Goal: Transaction & Acquisition: Book appointment/travel/reservation

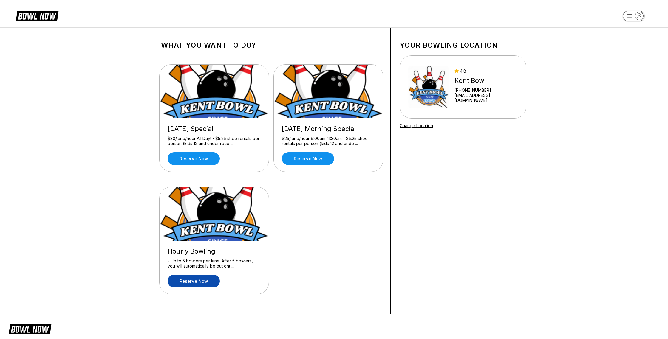
click at [195, 281] on link "Reserve now" at bounding box center [193, 281] width 52 height 13
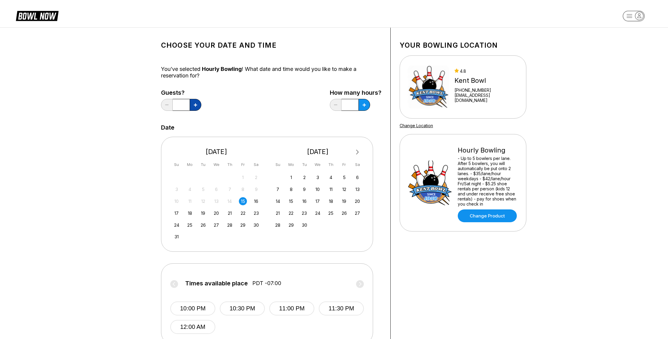
click at [196, 103] on icon at bounding box center [195, 104] width 3 height 3
type input "*"
click at [258, 201] on div "16" at bounding box center [256, 201] width 8 height 8
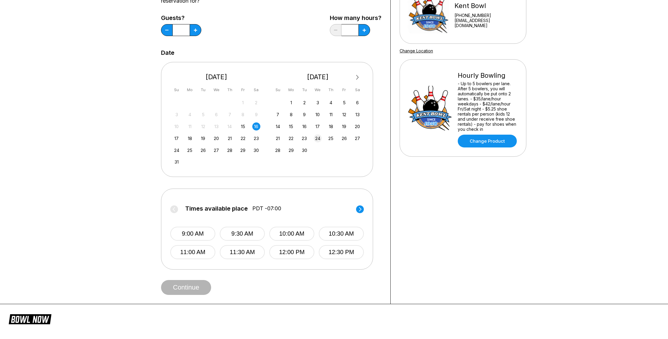
scroll to position [76, 0]
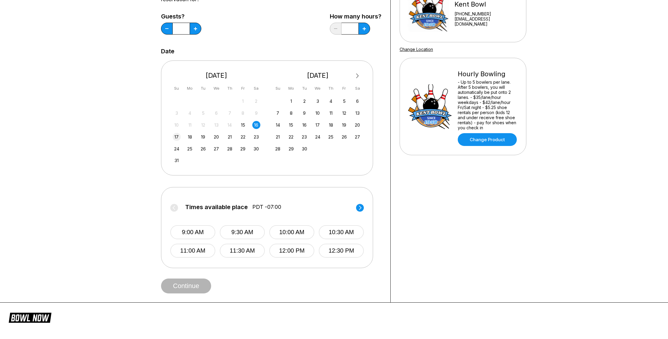
click at [177, 137] on div "17" at bounding box center [177, 137] width 8 height 8
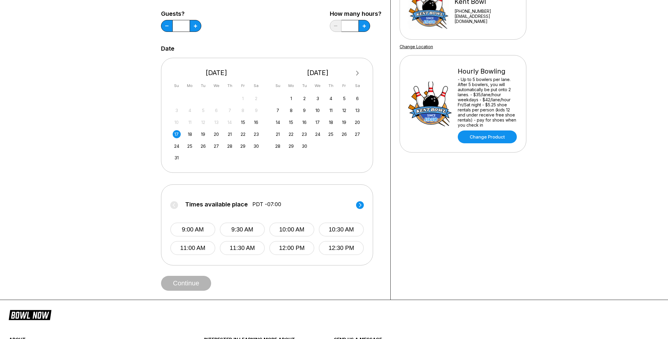
scroll to position [102, 0]
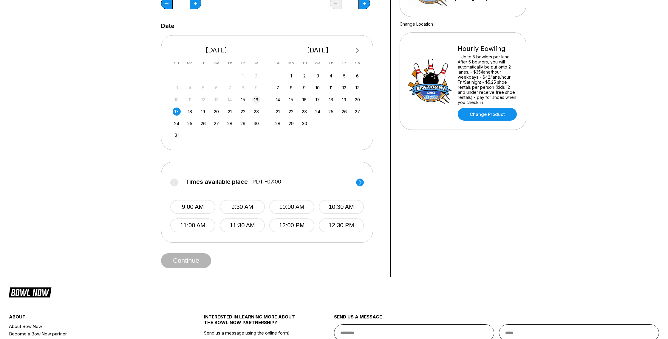
click at [257, 101] on div "16" at bounding box center [256, 100] width 8 height 8
click at [365, 179] on div "Times available place PDT -07:00 9:00 AM 9:30 AM 10:00 AM 10:30 AM 11:00 AM 11:…" at bounding box center [267, 202] width 212 height 81
click at [361, 182] on circle at bounding box center [360, 183] width 8 height 8
click at [191, 223] on button "3:00 PM" at bounding box center [192, 225] width 45 height 14
click at [187, 260] on button "Continue" at bounding box center [186, 260] width 50 height 15
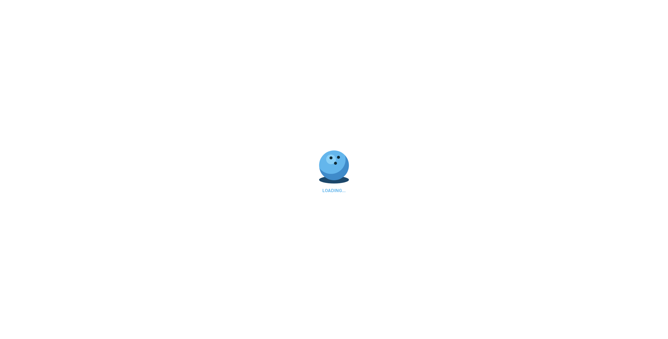
select select "**"
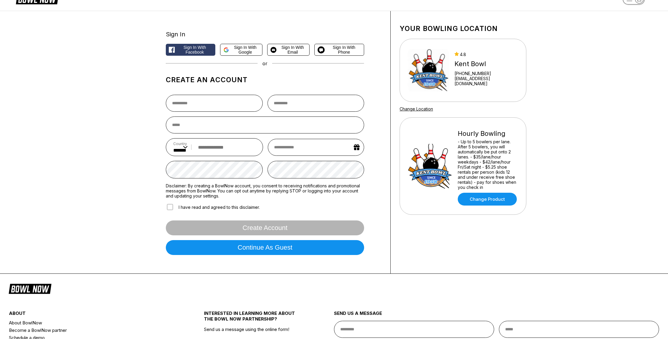
scroll to position [0, 0]
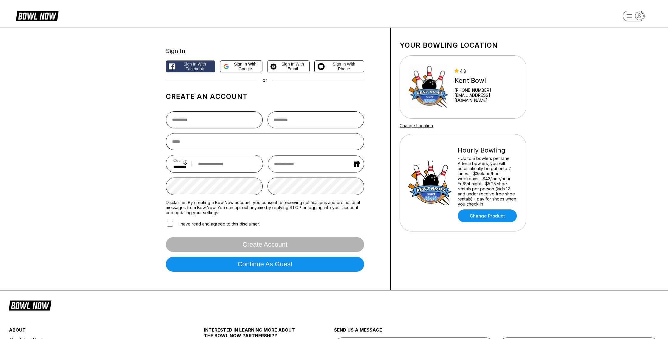
click at [192, 121] on input "text" at bounding box center [214, 119] width 97 height 17
